Goal: Information Seeking & Learning: Find specific fact

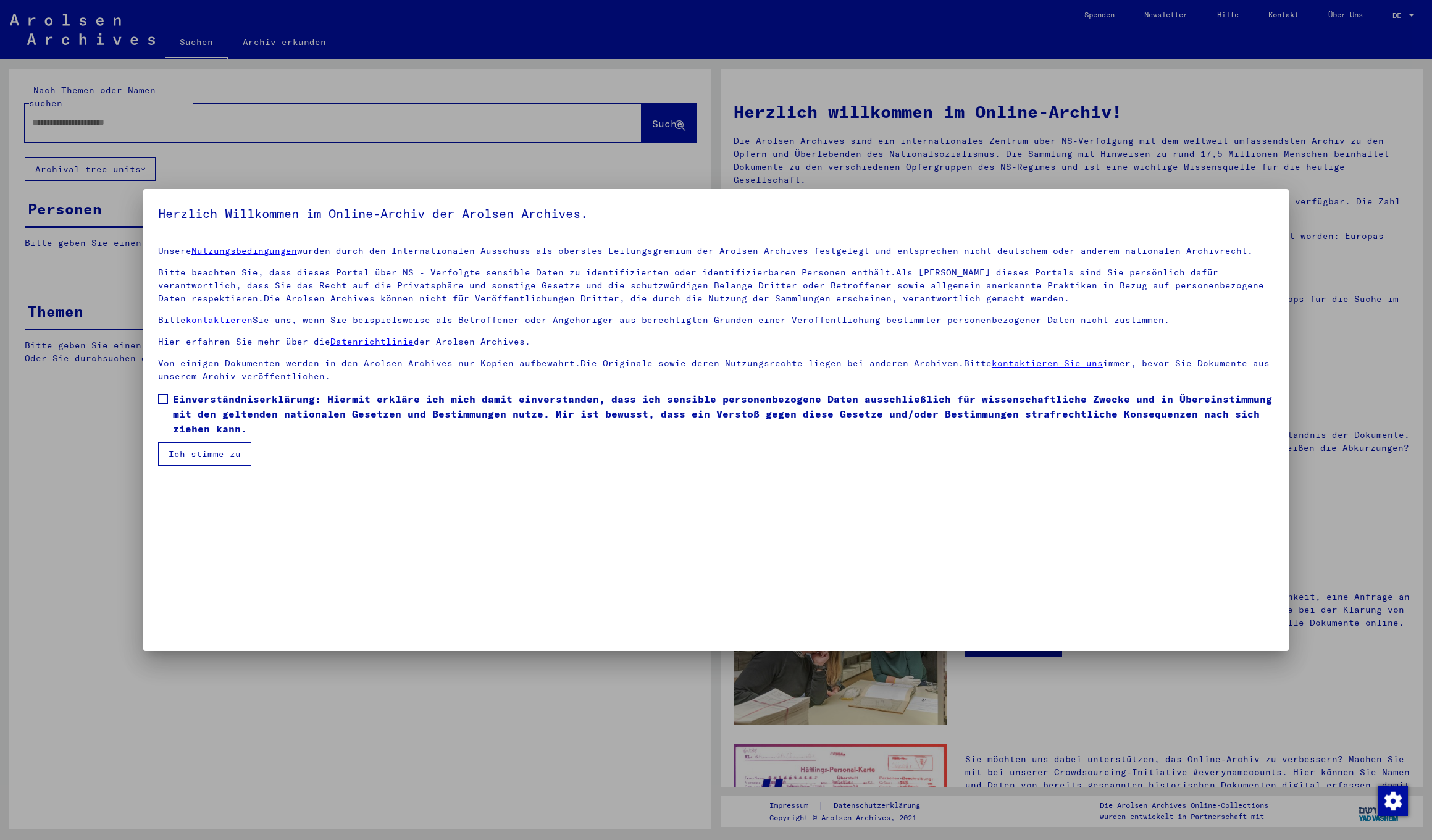
click at [158, 399] on span at bounding box center [163, 398] width 10 height 10
click at [204, 449] on button "Ich stimme zu" at bounding box center [205, 454] width 93 height 24
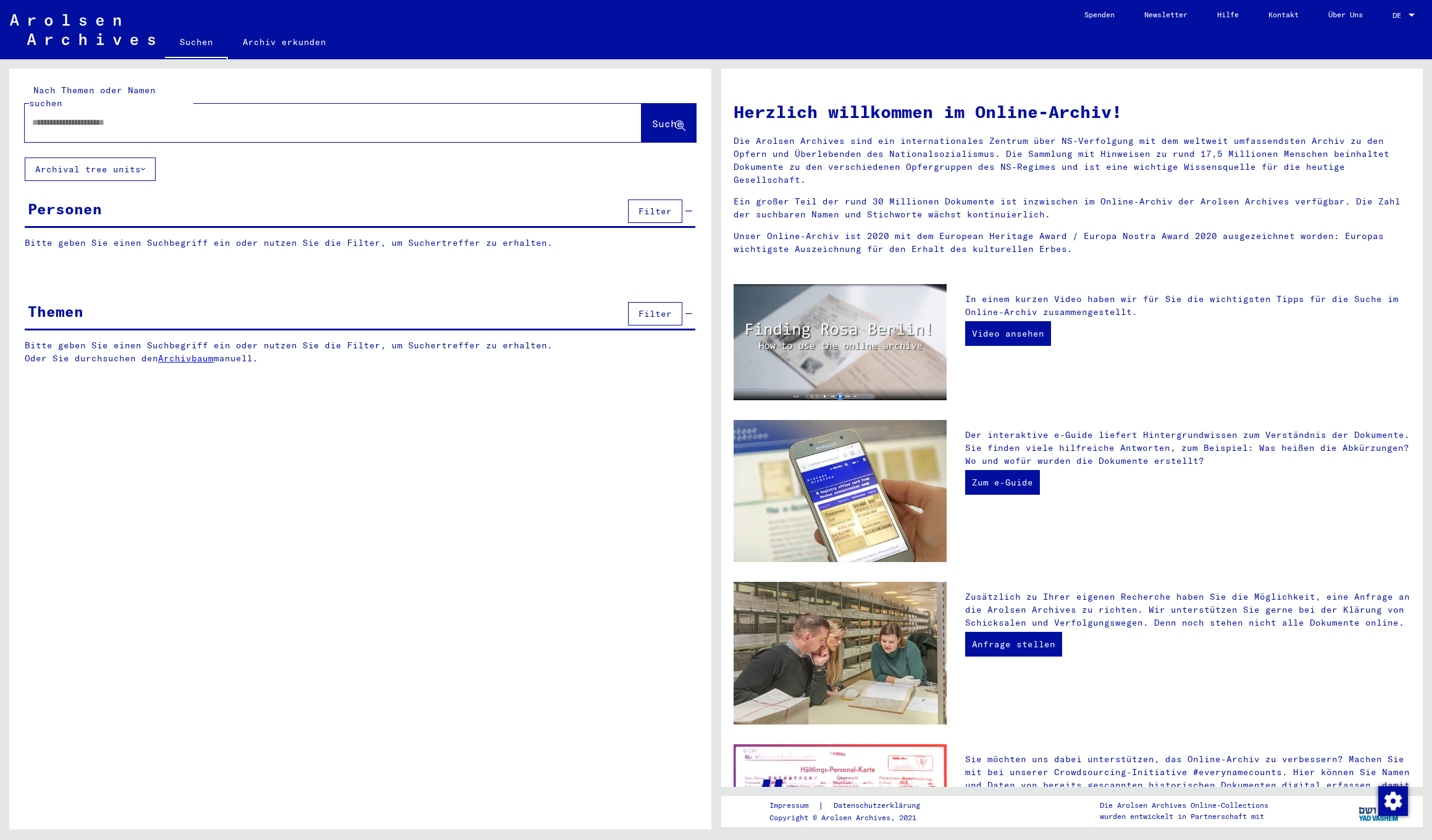
click at [214, 116] on input "text" at bounding box center [318, 122] width 573 height 13
paste input "*********"
type input "*********"
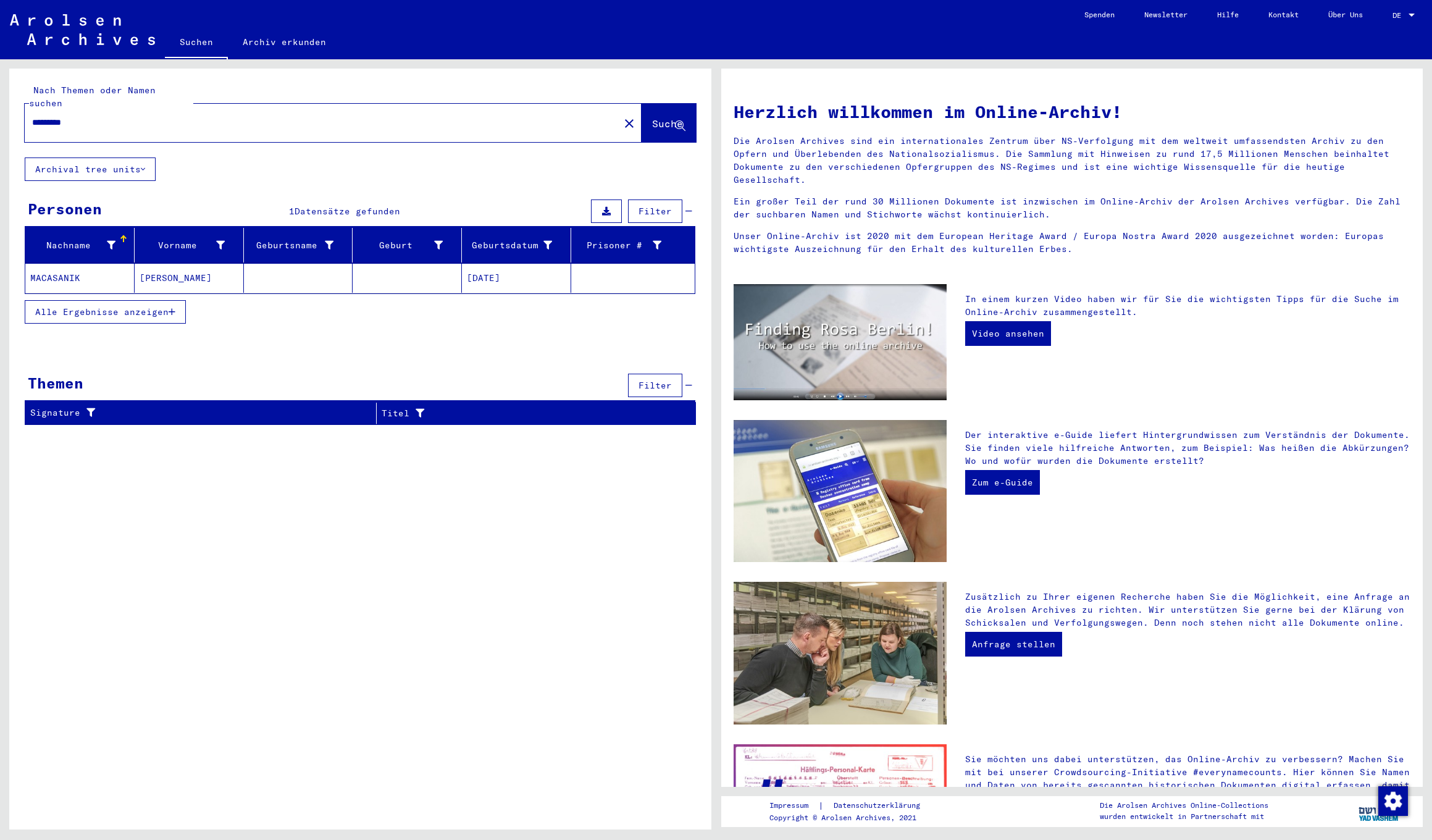
click at [63, 267] on mat-cell "MACASANIK" at bounding box center [80, 278] width 109 height 30
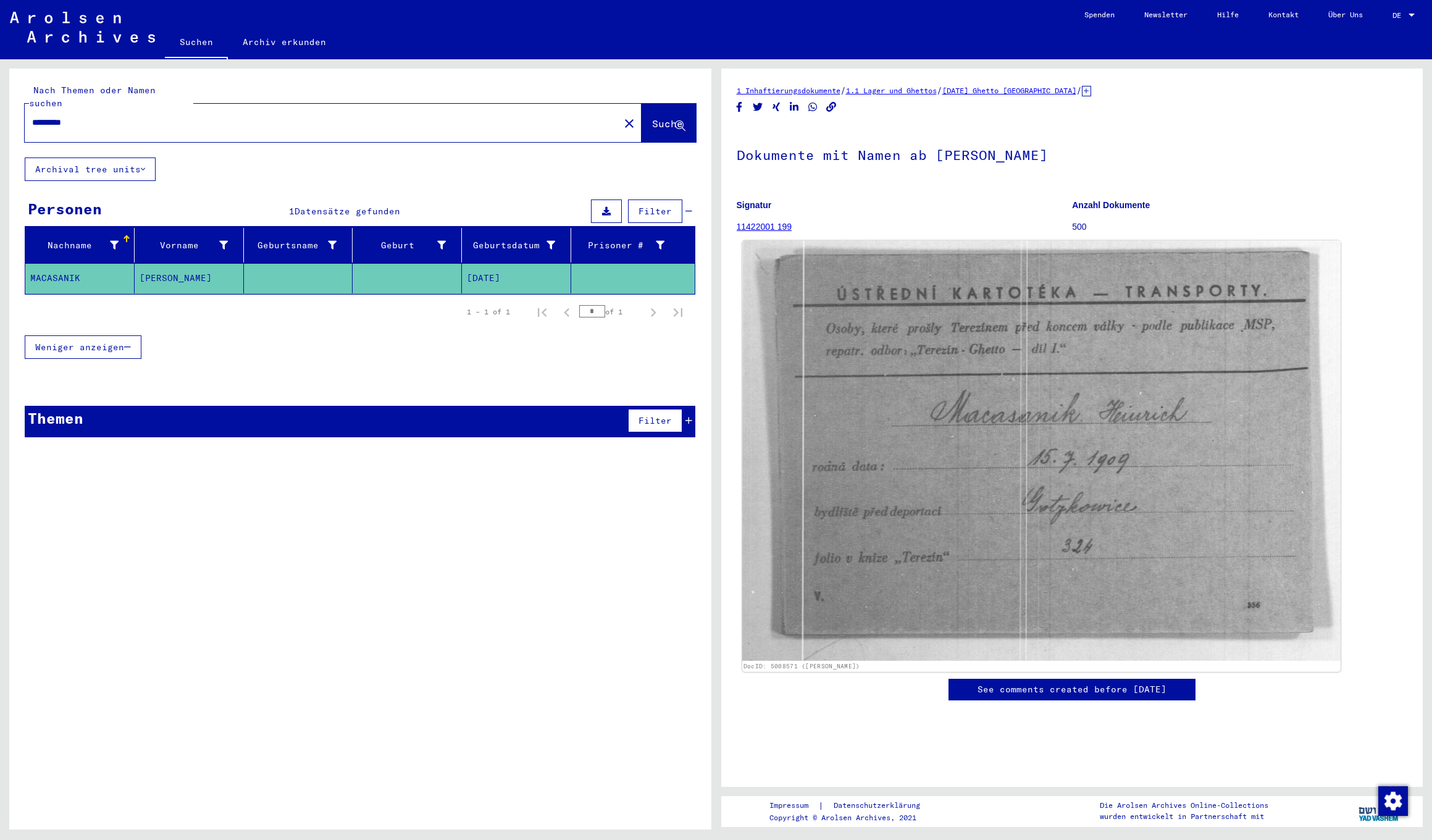
click at [1141, 566] on img at bounding box center [1041, 451] width 598 height 420
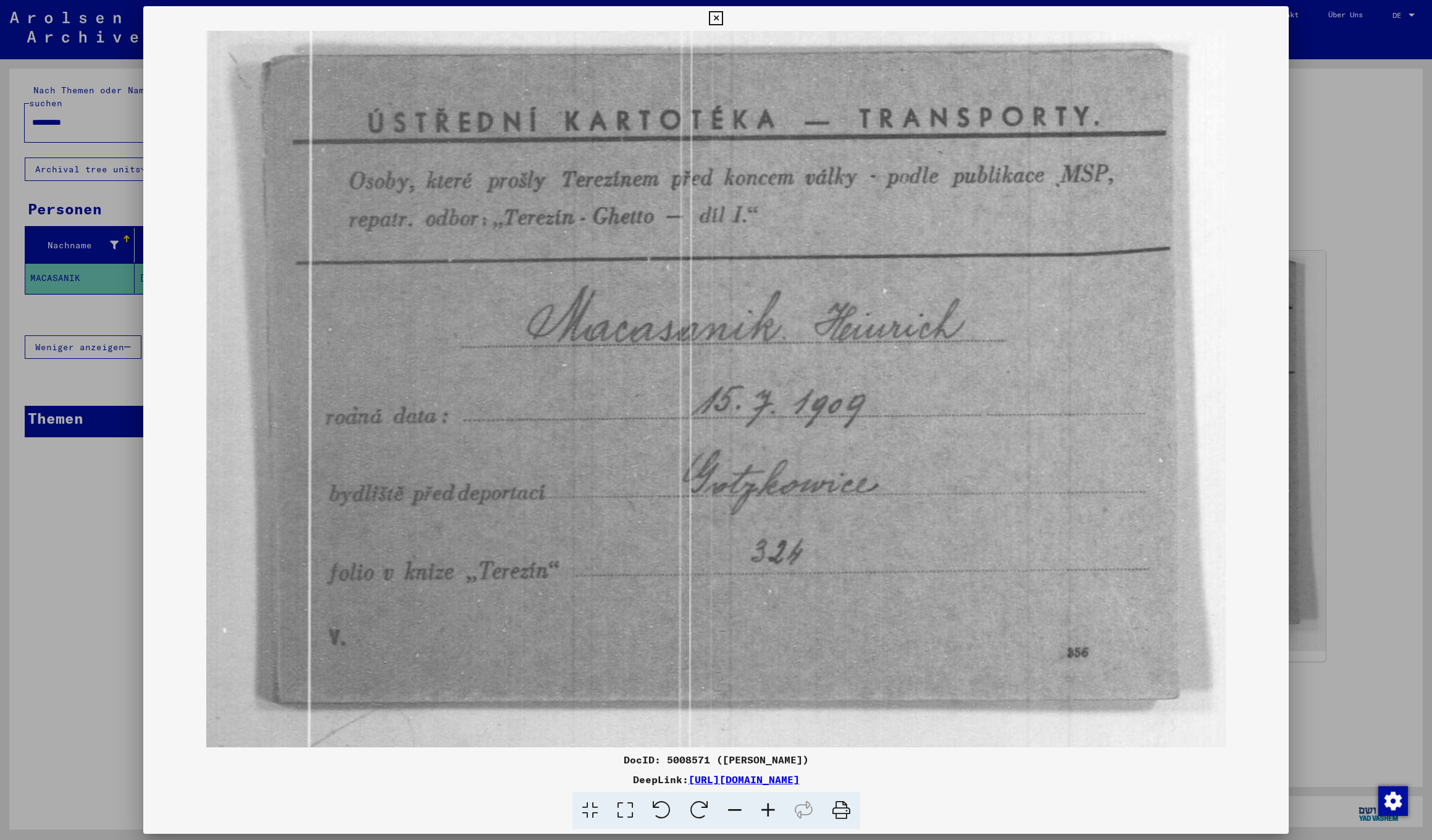
click at [591, 332] on img at bounding box center [716, 389] width 1145 height 716
click at [723, 18] on icon at bounding box center [716, 18] width 14 height 15
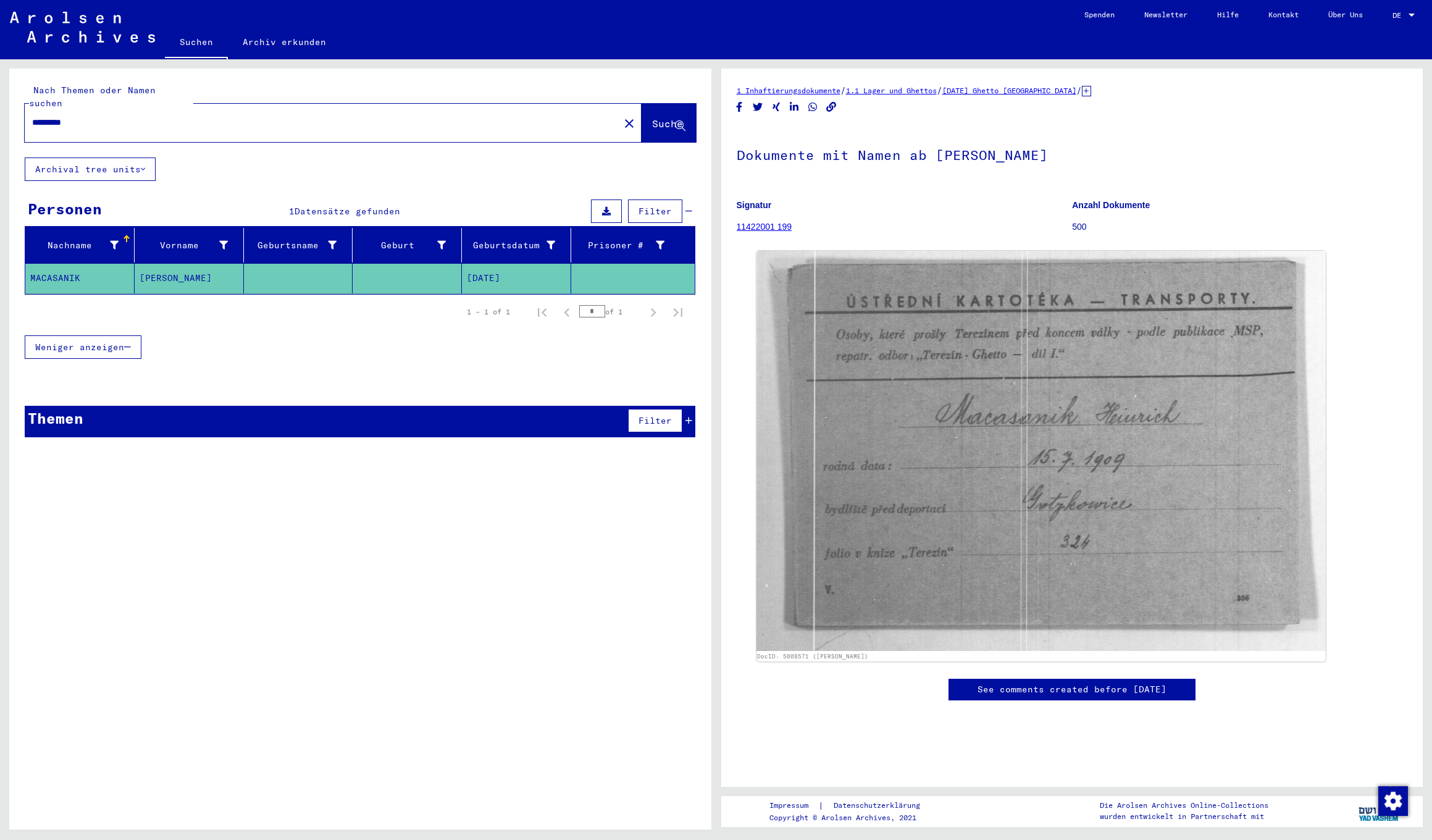
drag, startPoint x: 108, startPoint y: 113, endPoint x: -12, endPoint y: 104, distance: 120.3
click at [0, 104] on html "Suchen Archiv erkunden Spenden Newsletter Hilfe Kontakt Über Uns Suchen Archiv …" at bounding box center [716, 420] width 1432 height 840
type input "*********"
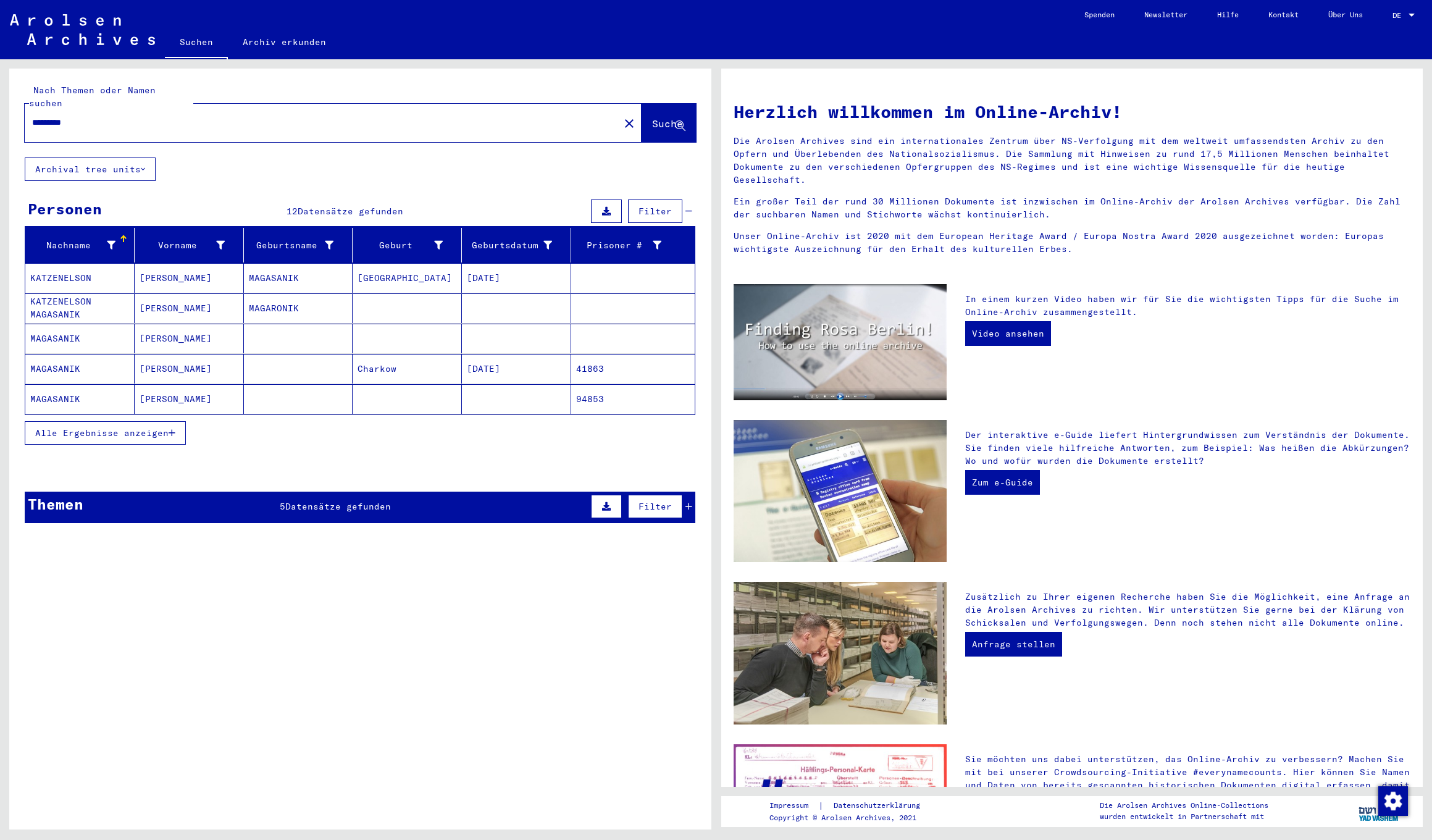
click at [72, 385] on mat-cell "MAGASANIK" at bounding box center [80, 399] width 109 height 30
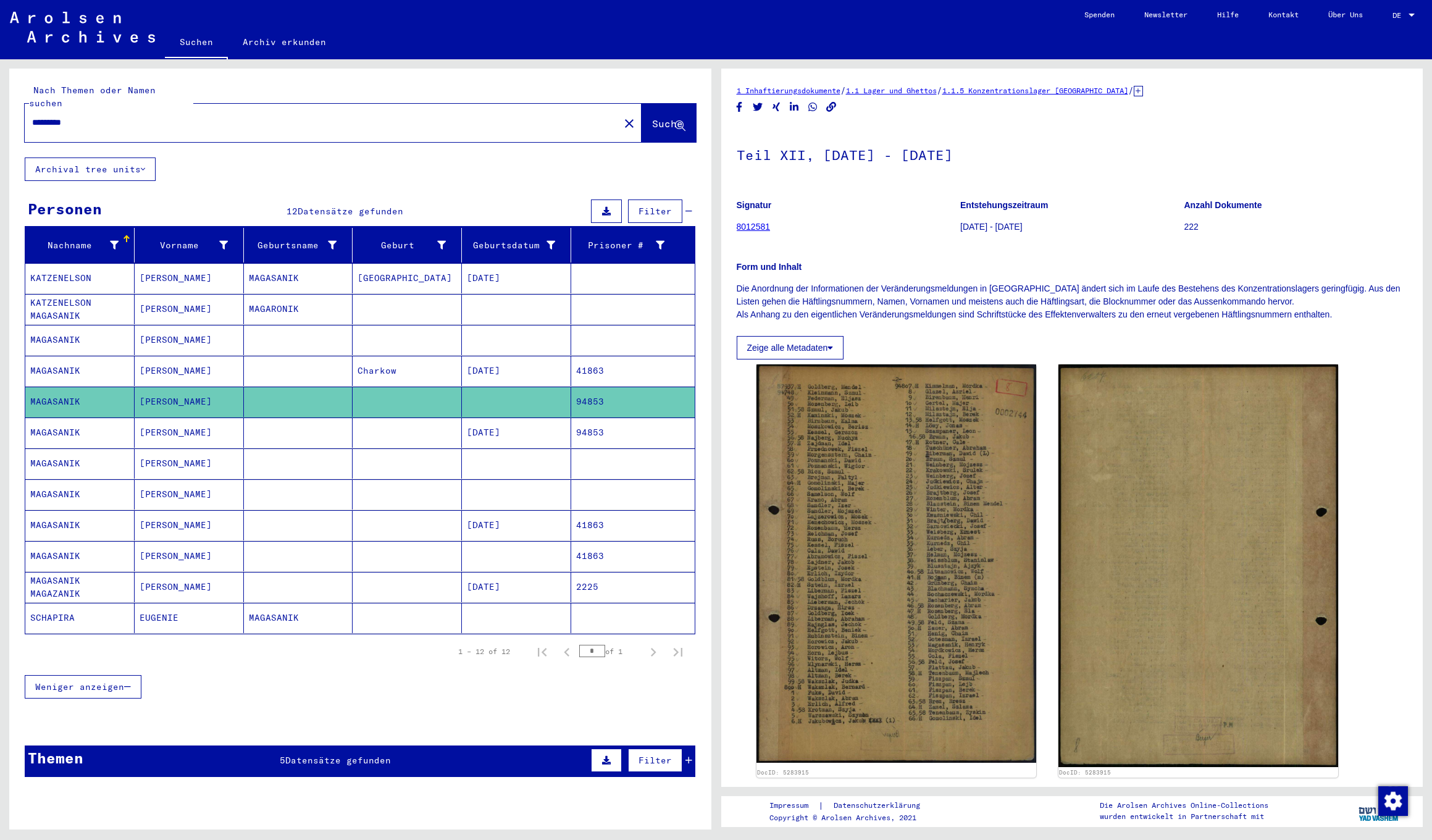
click at [160, 418] on mat-cell "[PERSON_NAME]" at bounding box center [189, 432] width 109 height 30
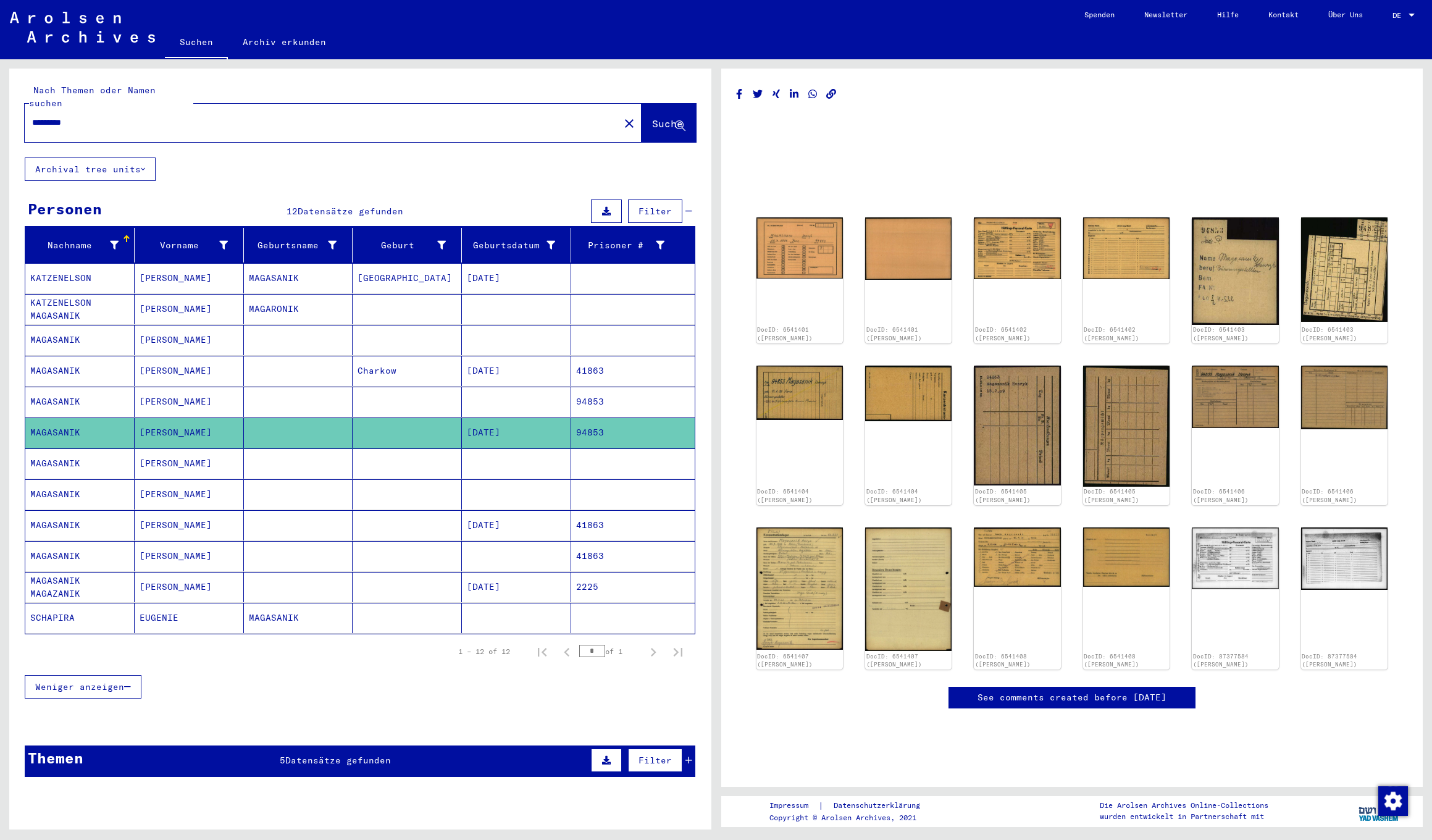
click at [64, 421] on mat-cell "MAGASANIK" at bounding box center [80, 432] width 109 height 30
click at [904, 101] on div "DocID: 6541401 ([PERSON_NAME]) DocID: 6541401 ([PERSON_NAME]) DocID: 6541402 ([…" at bounding box center [1071, 408] width 671 height 649
